Goal: Transaction & Acquisition: Book appointment/travel/reservation

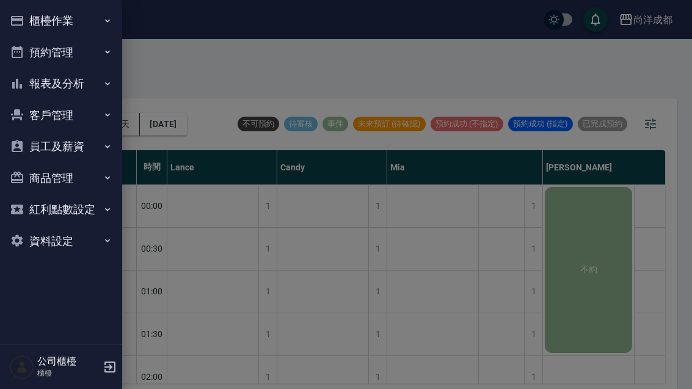
scroll to position [1415, 144]
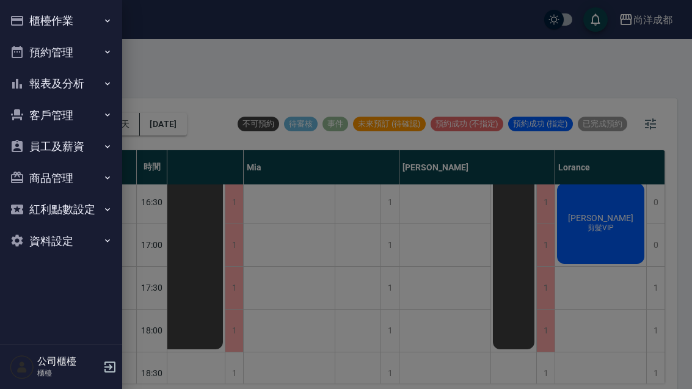
click at [522, 287] on div at bounding box center [346, 194] width 692 height 389
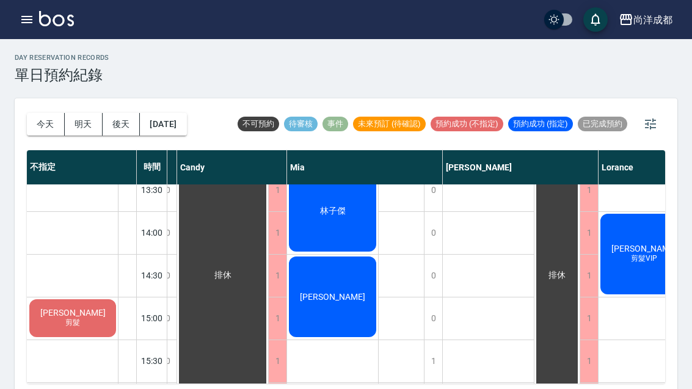
scroll to position [1180, 101]
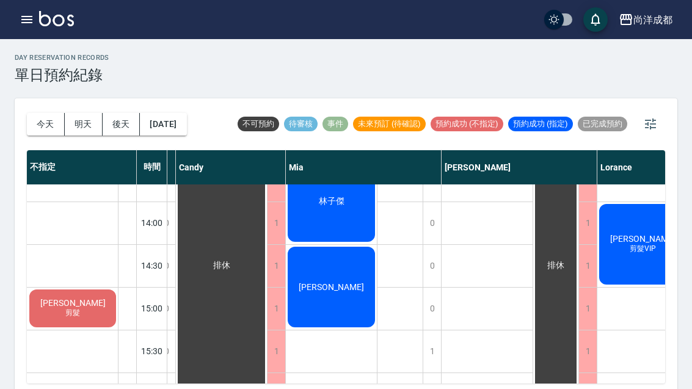
click at [358, 227] on div "林子傑" at bounding box center [331, 201] width 91 height 84
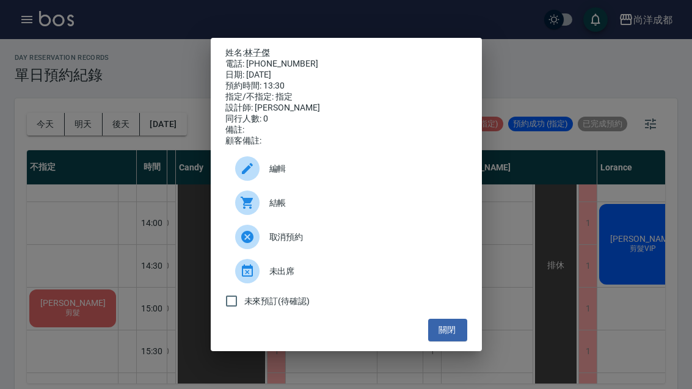
click at [253, 48] on link "林子傑" at bounding box center [257, 53] width 26 height 10
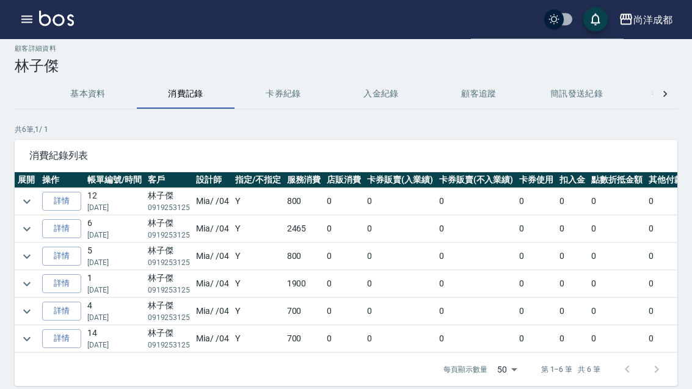
scroll to position [9, 0]
click at [31, 27] on button "button" at bounding box center [27, 19] width 24 height 24
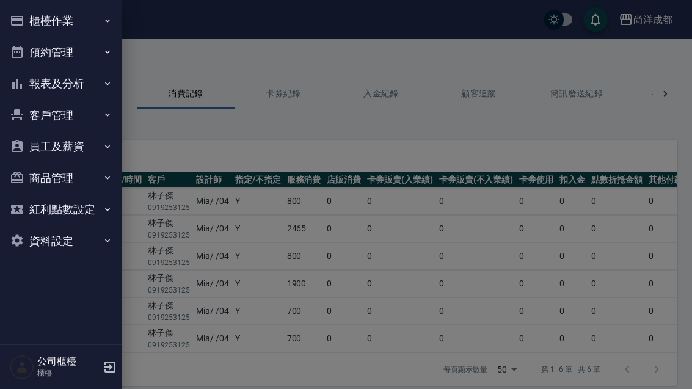
click at [97, 44] on button "預約管理" at bounding box center [61, 53] width 112 height 32
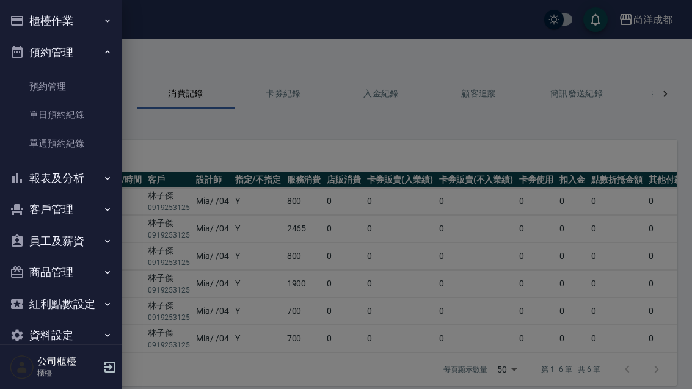
click at [76, 117] on link "單日預約紀錄" at bounding box center [61, 115] width 112 height 28
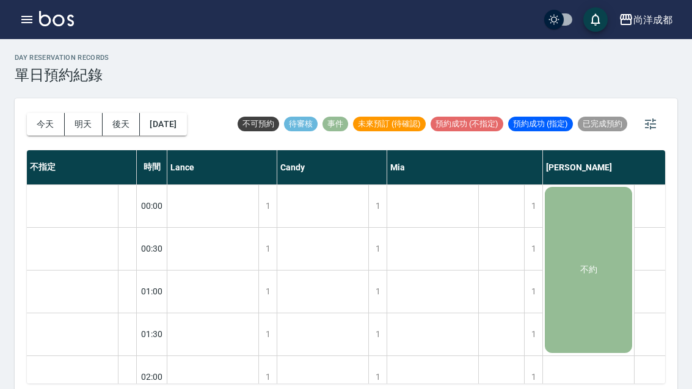
click at [186, 124] on button "[DATE]" at bounding box center [163, 124] width 46 height 23
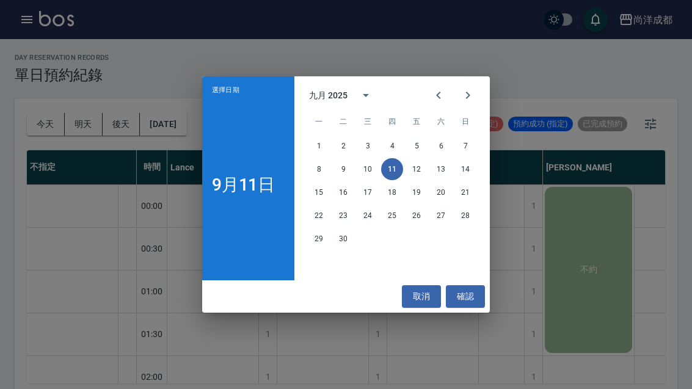
click at [320, 203] on button "15" at bounding box center [319, 192] width 22 height 22
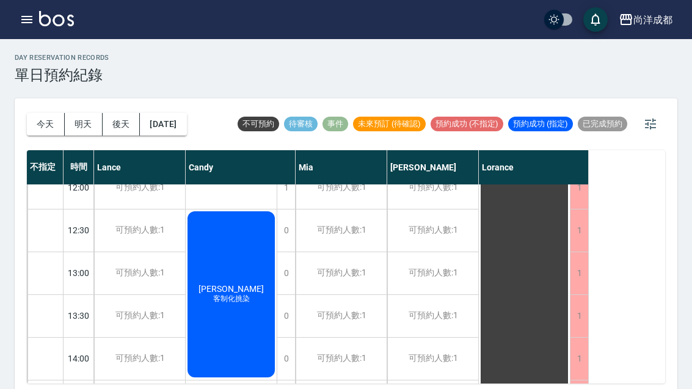
scroll to position [185, 0]
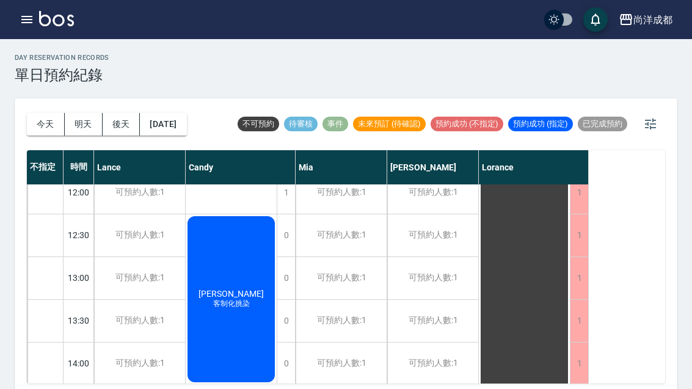
click at [444, 278] on div "可預約人數:1" at bounding box center [432, 278] width 91 height 42
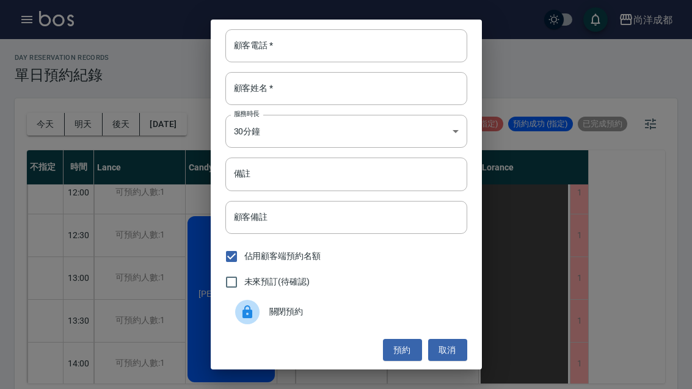
click at [368, 62] on input "顧客電話   *" at bounding box center [346, 45] width 242 height 33
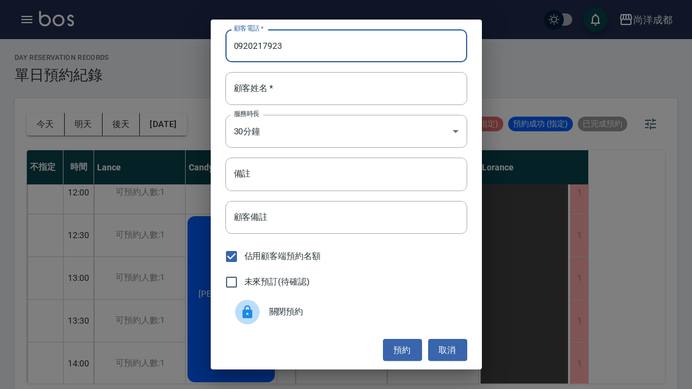
type input "0920217923"
click at [292, 105] on input "顧客姓名   *" at bounding box center [346, 88] width 242 height 33
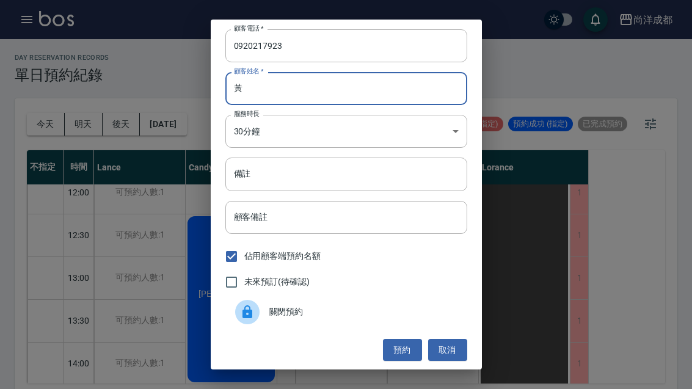
type input "黃"
click at [461, 147] on body "尚洋成都 登出 櫃檯作業 打帳單 帳單列表 營業儀表板 高階收支登錄 材料自購登錄 每日結帳 排班表 預約管理 預約管理 單日預約紀錄 單週預約紀錄 報表及分…" at bounding box center [346, 198] width 692 height 396
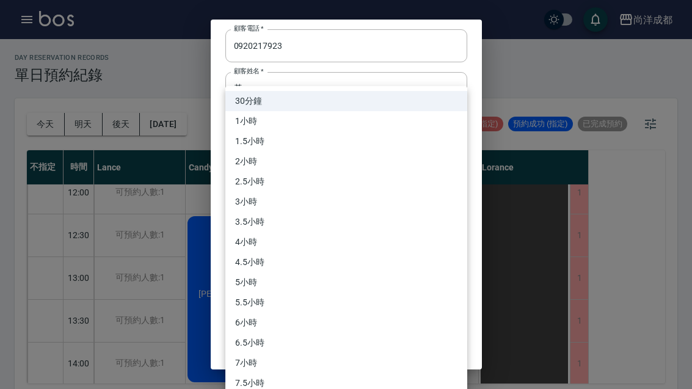
click at [312, 127] on li "1小時" at bounding box center [346, 121] width 242 height 20
type input "2"
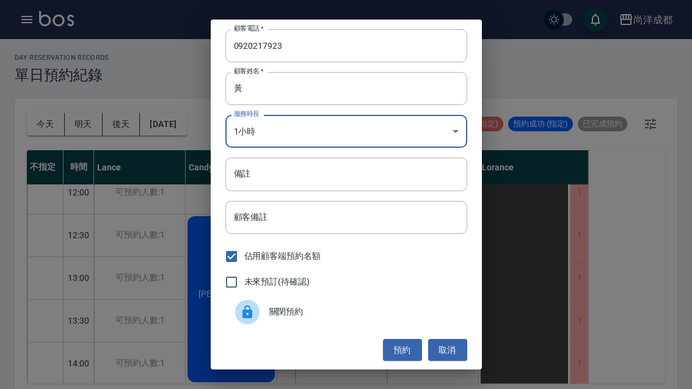
click at [295, 191] on input "備註" at bounding box center [346, 174] width 242 height 33
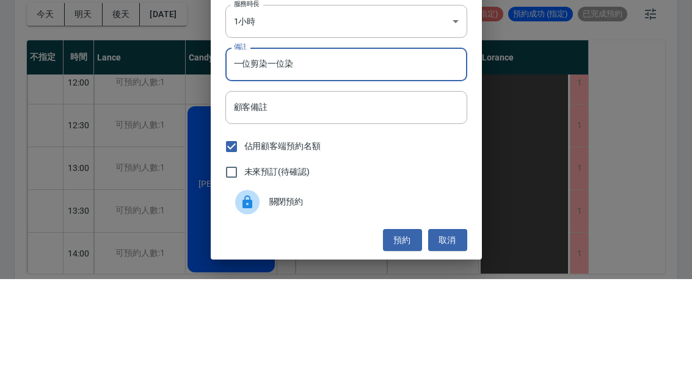
type input "一位剪染一位染"
click at [414, 201] on input "顧客備註" at bounding box center [346, 217] width 242 height 33
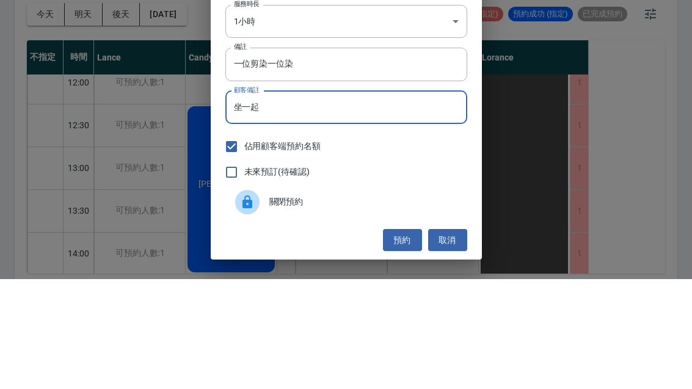
scroll to position [3, 0]
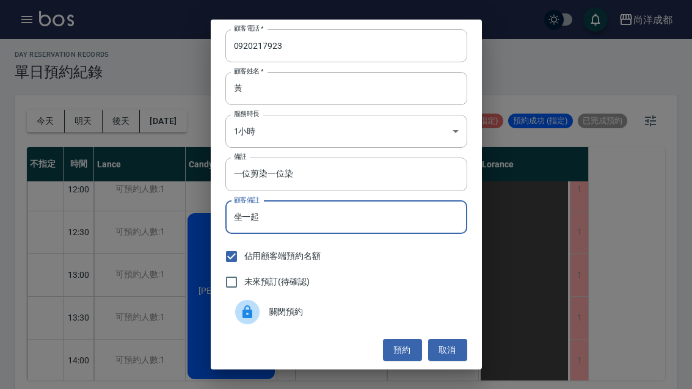
type input "坐一起"
click at [401, 362] on button "預約" at bounding box center [402, 350] width 39 height 23
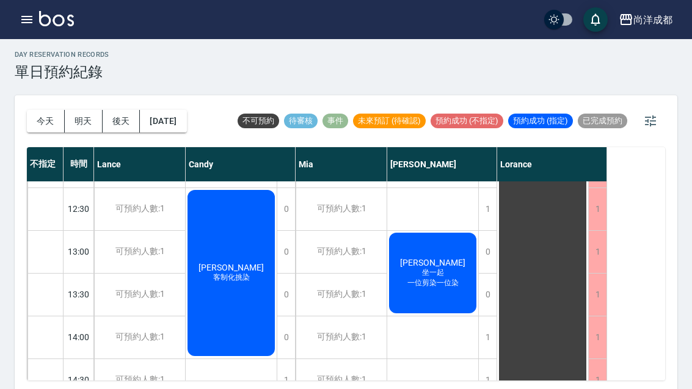
scroll to position [206, 0]
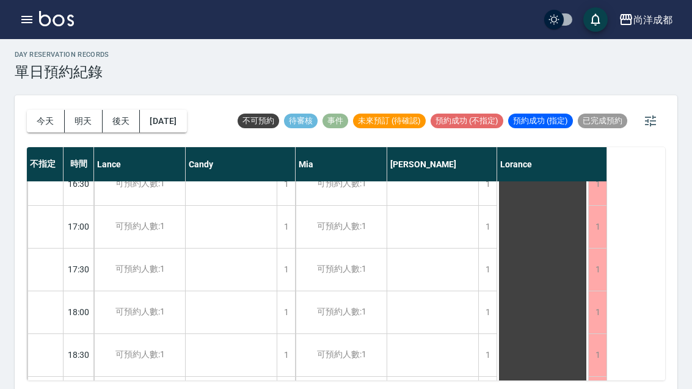
click at [45, 122] on button "今天" at bounding box center [46, 121] width 38 height 23
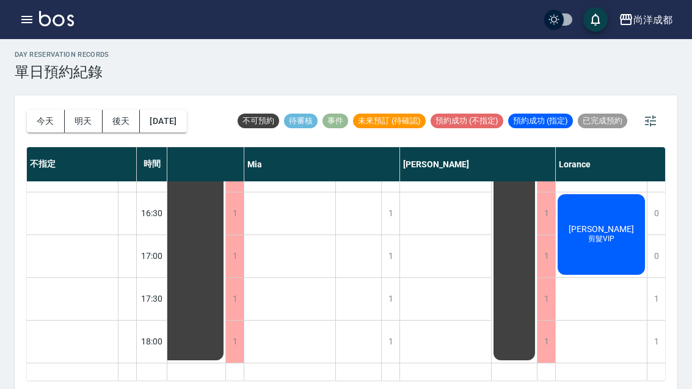
scroll to position [1401, 143]
click at [628, 236] on div "陳弘勳 剪髮VIP" at bounding box center [601, 234] width 91 height 84
